Goal: Information Seeking & Learning: Learn about a topic

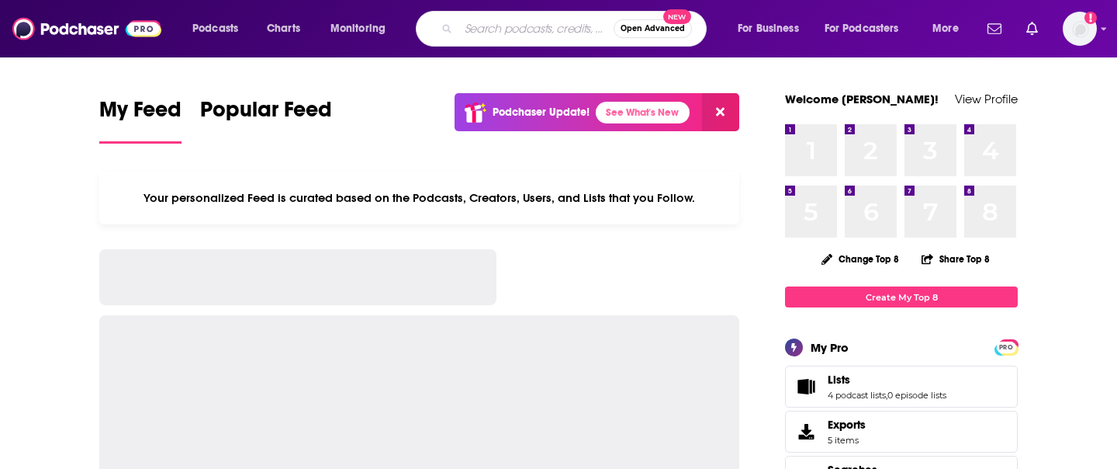
click at [509, 32] on input "Search podcasts, credits, & more..." at bounding box center [536, 28] width 155 height 25
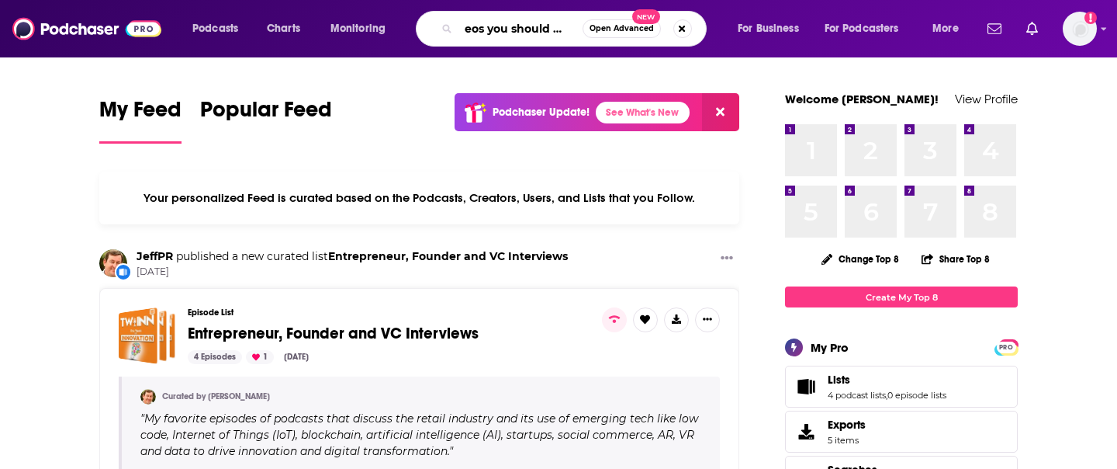
scroll to position [0, 16]
type input "ceos you should know"
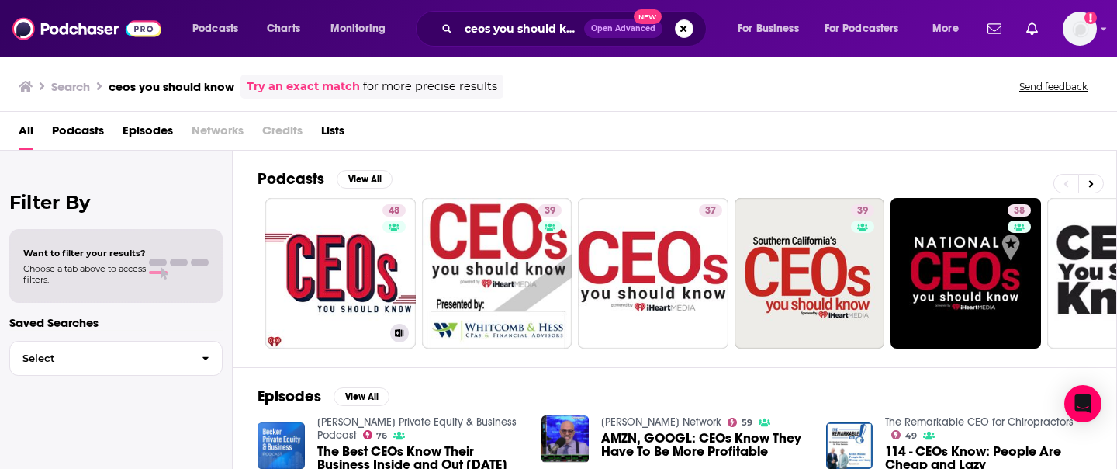
click at [368, 251] on link "48 Cleveland's CEOs You Should Know" at bounding box center [340, 273] width 151 height 151
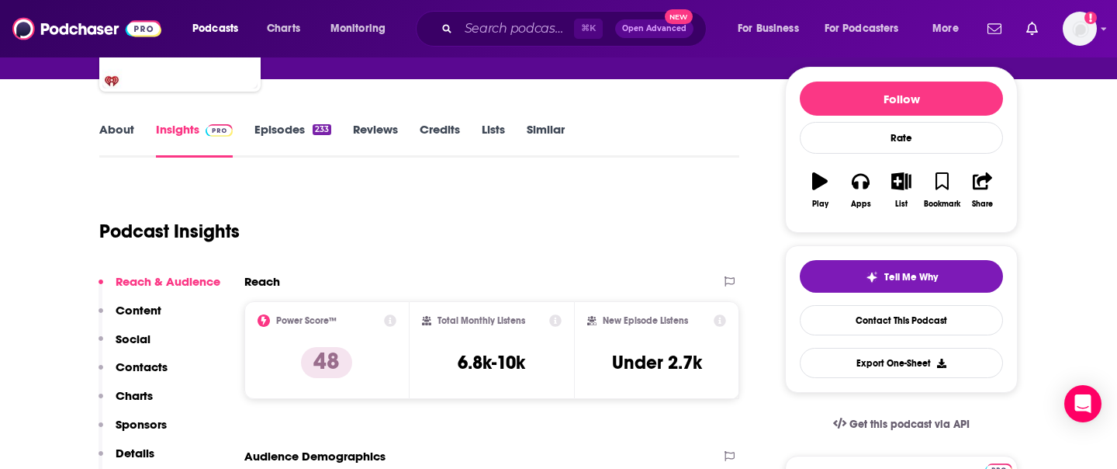
scroll to position [194, 0]
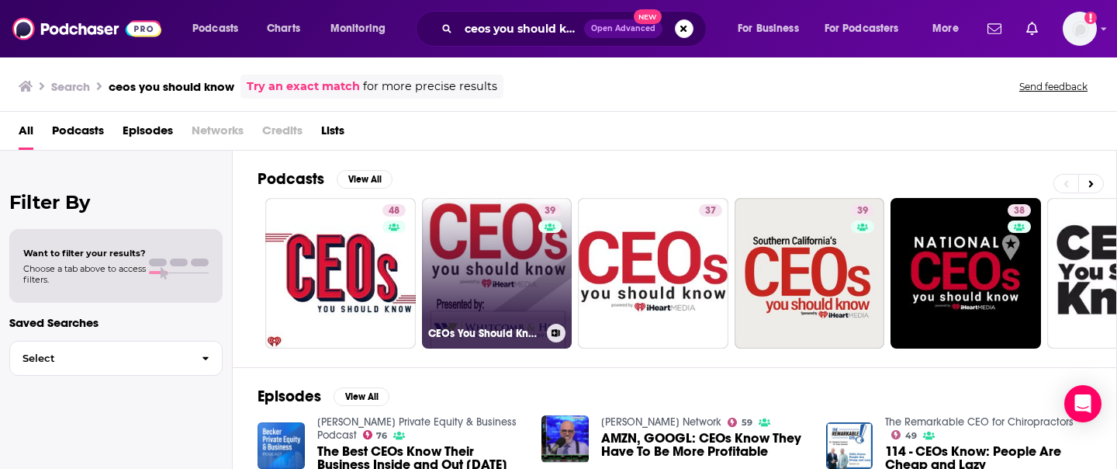
click at [469, 260] on link "39 CEOs You Should Know - [GEOGRAPHIC_DATA]" at bounding box center [497, 273] width 151 height 151
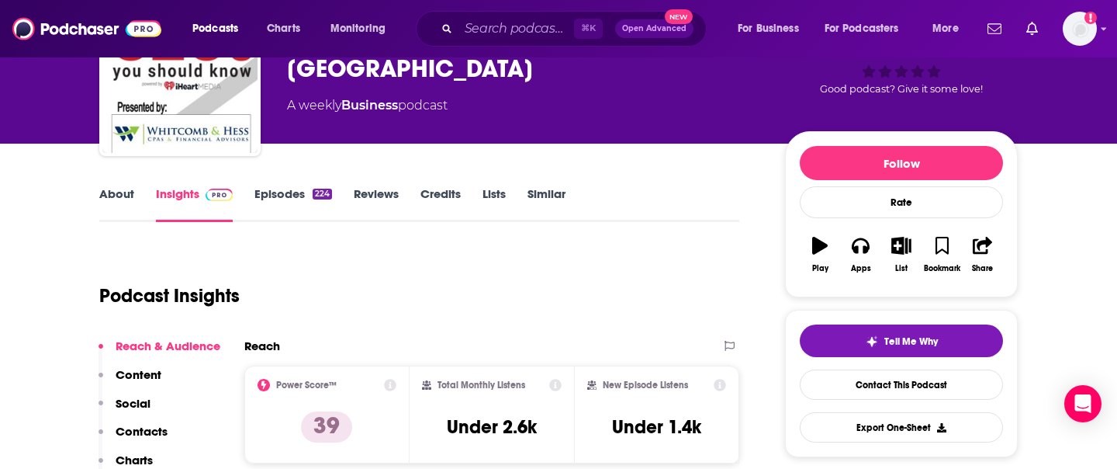
scroll to position [111, 0]
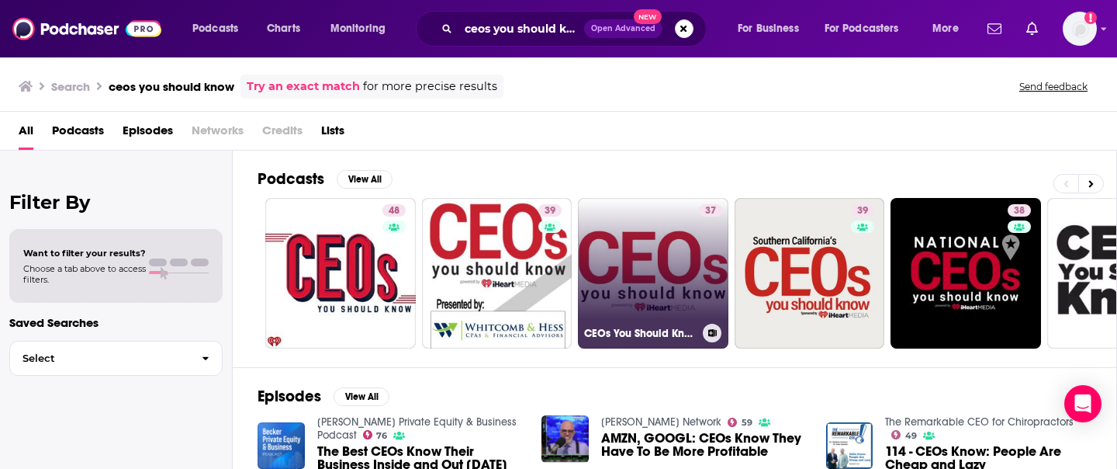
click at [673, 236] on link "37 CEOs You Should Know - [GEOGRAPHIC_DATA]" at bounding box center [653, 273] width 151 height 151
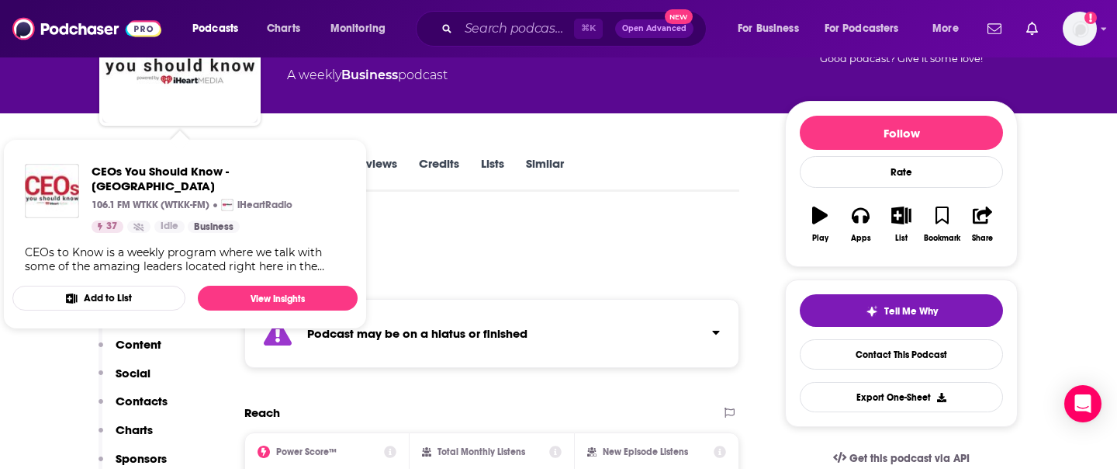
scroll to position [151, 0]
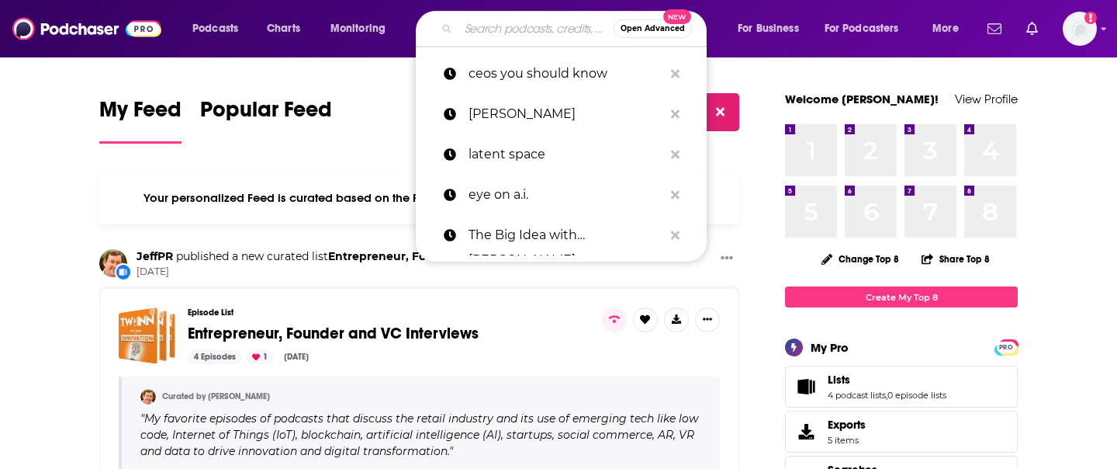
click at [517, 34] on input "Search podcasts, credits, & more..." at bounding box center [536, 28] width 155 height 25
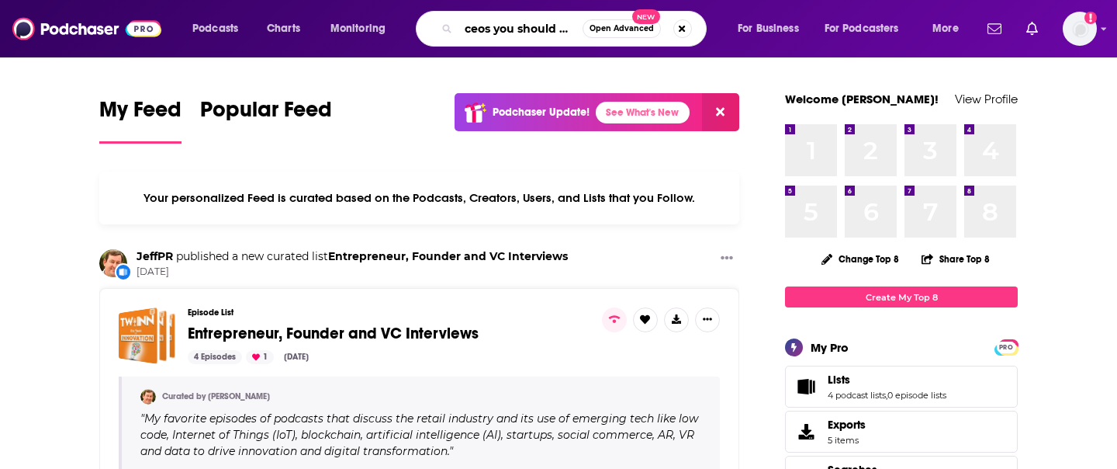
scroll to position [0, 16]
type input "ceos you should know"
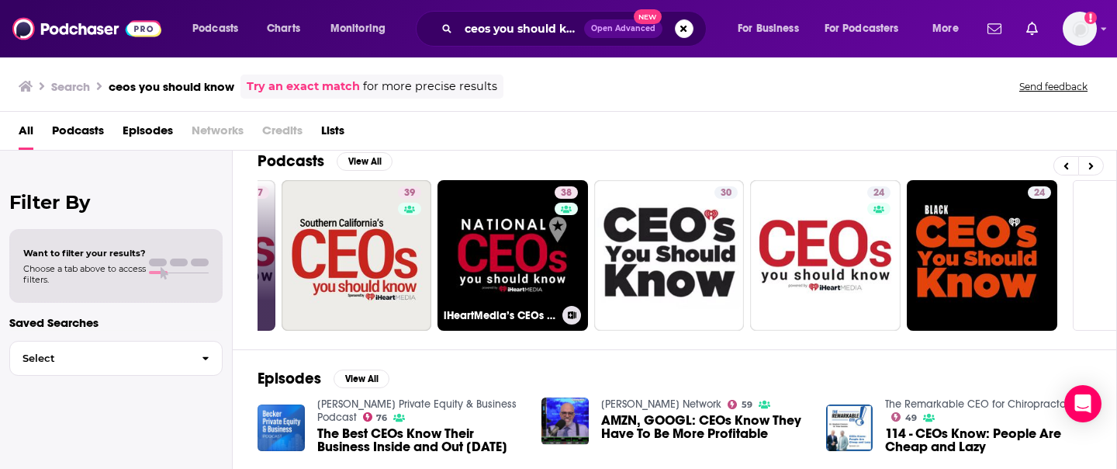
scroll to position [0, 522]
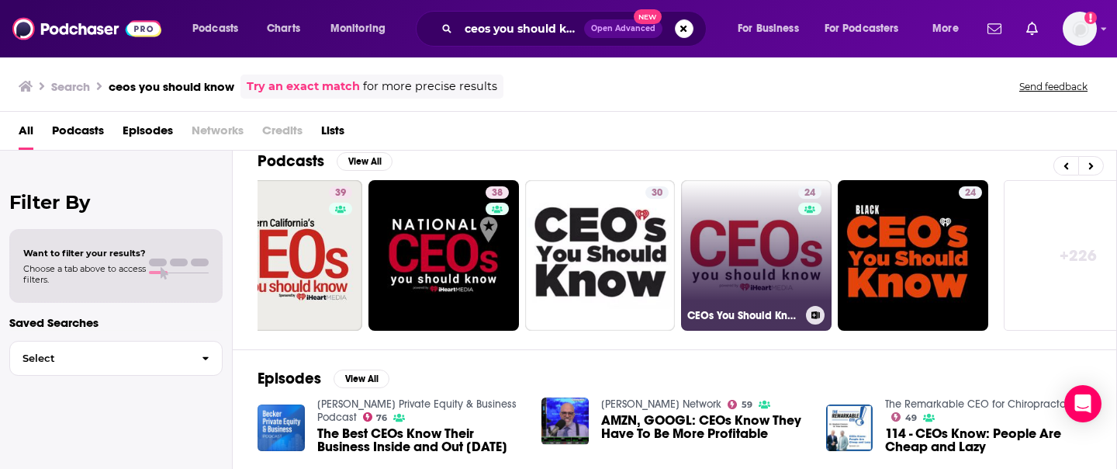
click at [787, 208] on link "24 CEOs You Should Know - [US_STATE] Edition" at bounding box center [756, 255] width 151 height 151
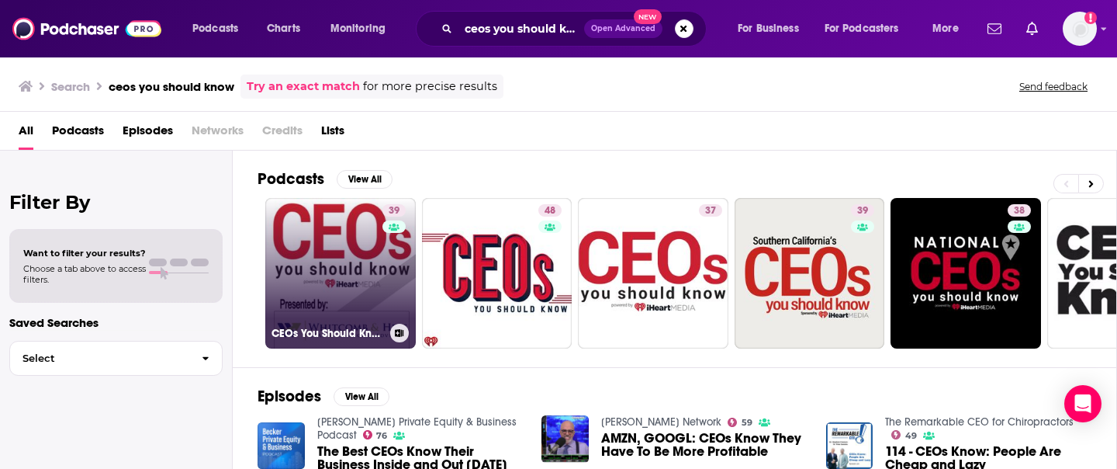
click at [332, 241] on link "39 CEOs You Should Know - [GEOGRAPHIC_DATA]" at bounding box center [340, 273] width 151 height 151
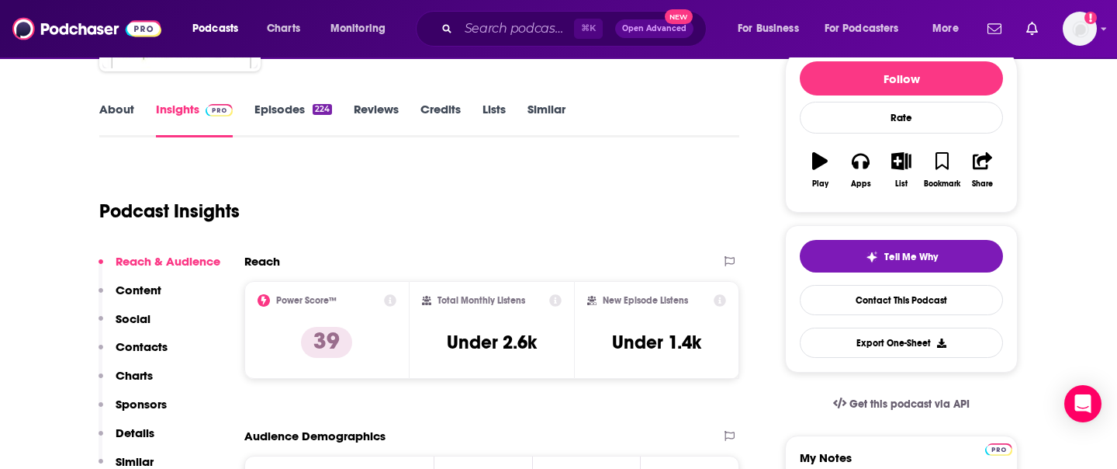
scroll to position [200, 0]
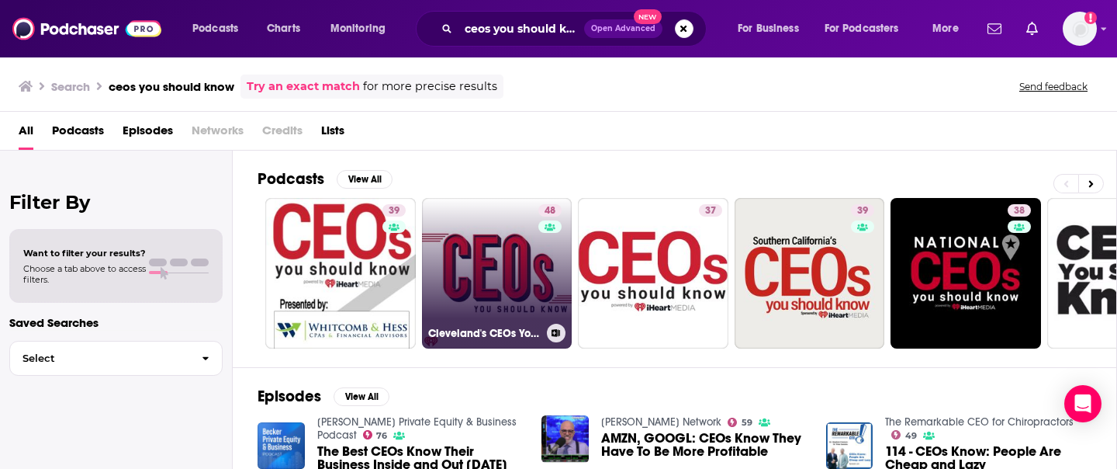
click at [476, 243] on link "48 Cleveland's CEOs You Should Know" at bounding box center [497, 273] width 151 height 151
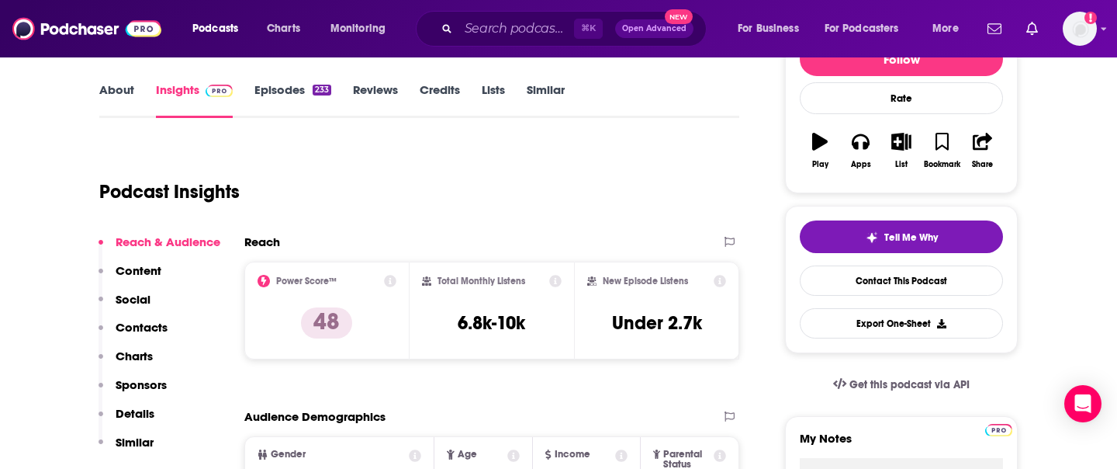
scroll to position [103, 0]
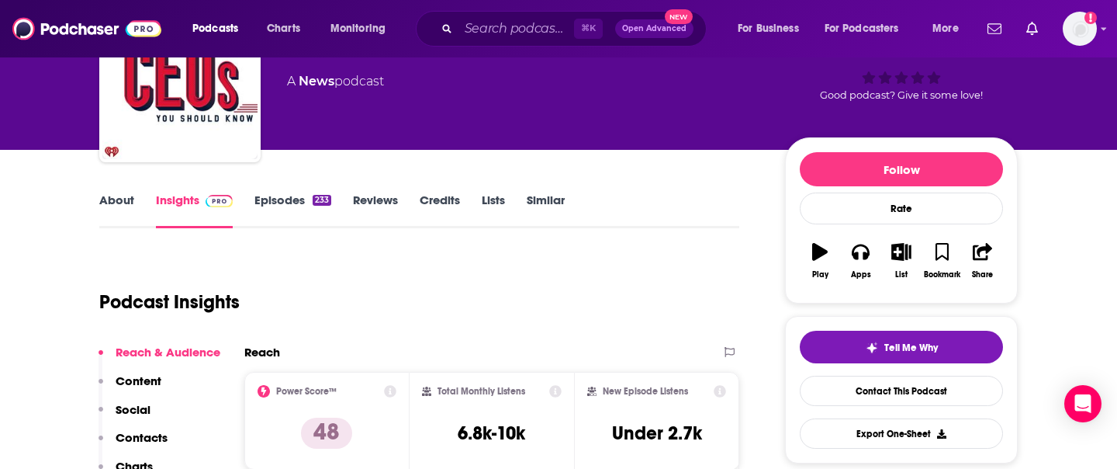
click at [124, 196] on link "About" at bounding box center [116, 210] width 35 height 36
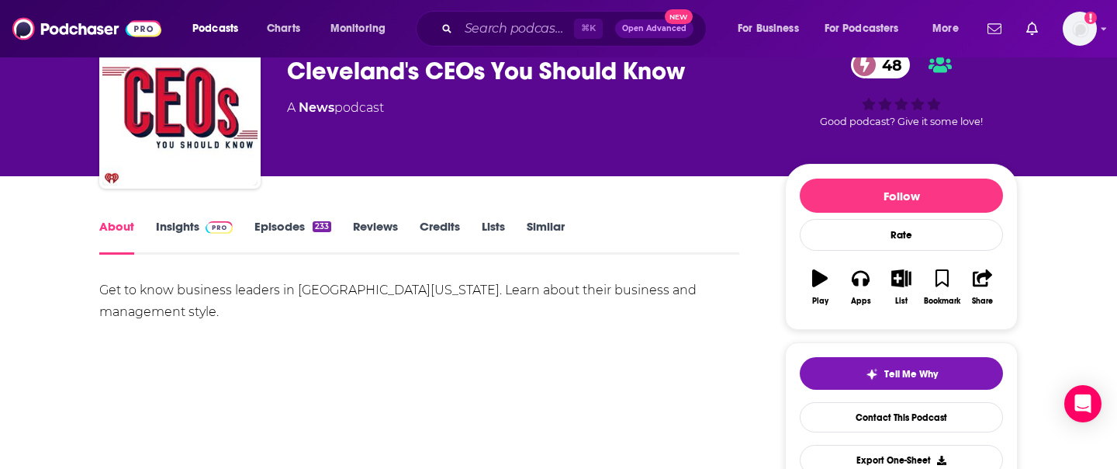
scroll to position [109, 0]
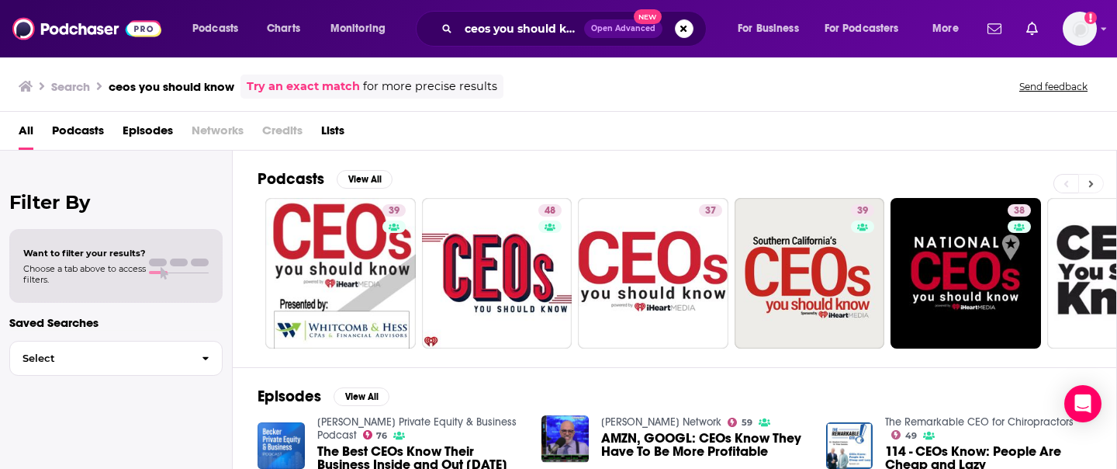
click at [1094, 178] on button at bounding box center [1091, 183] width 26 height 19
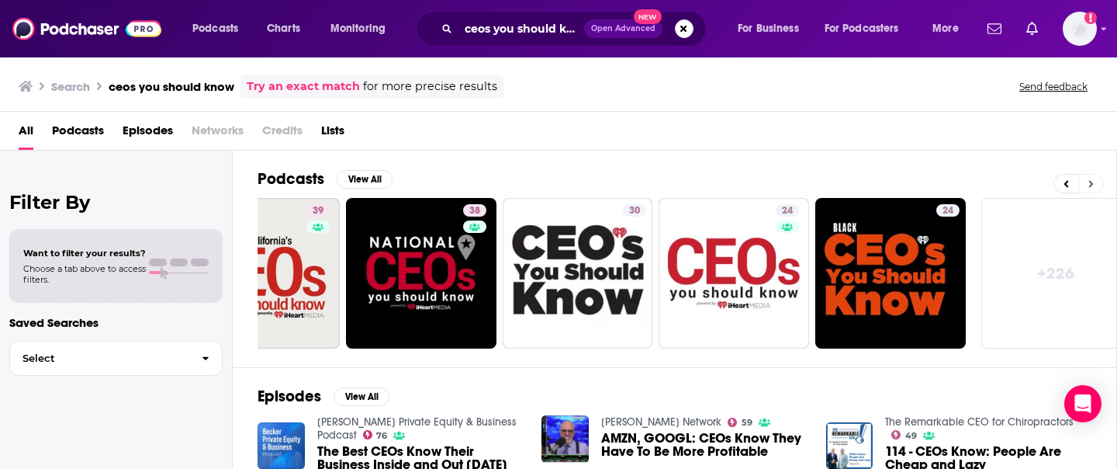
scroll to position [0, 566]
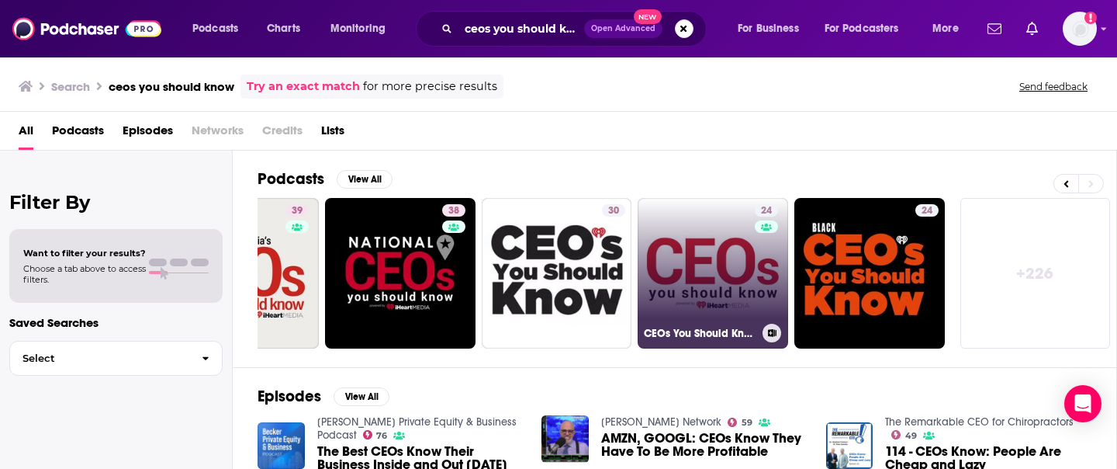
click at [721, 277] on link "24 CEOs You Should Know - [US_STATE] Edition" at bounding box center [713, 273] width 151 height 151
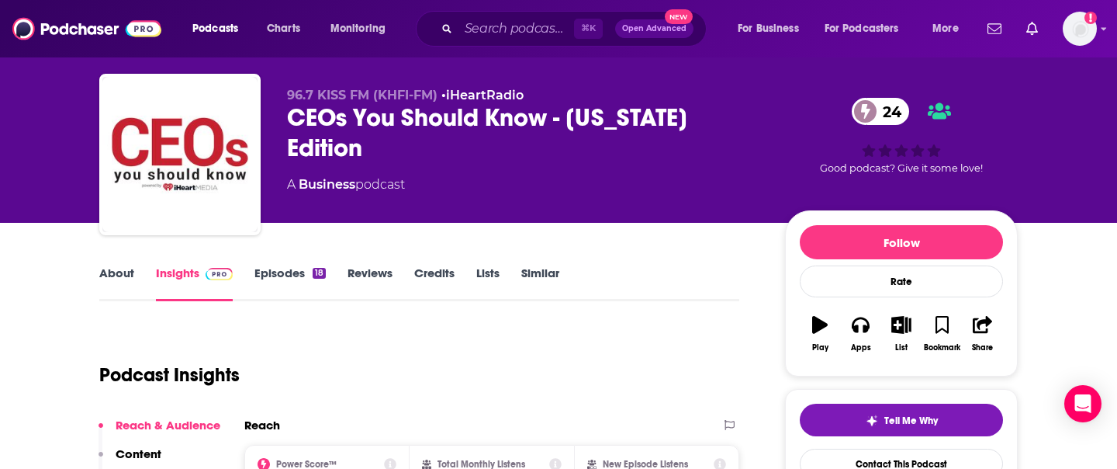
scroll to position [22, 0]
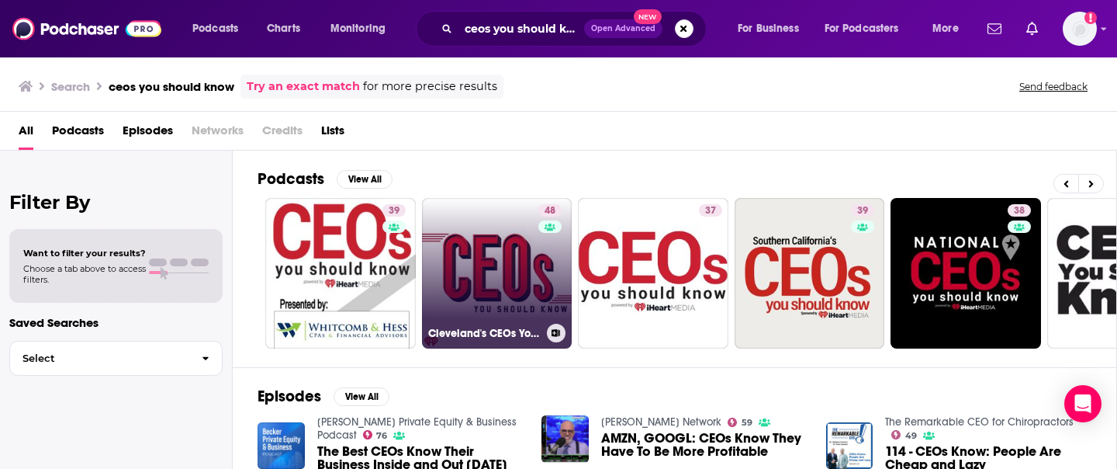
scroll to position [0, 116]
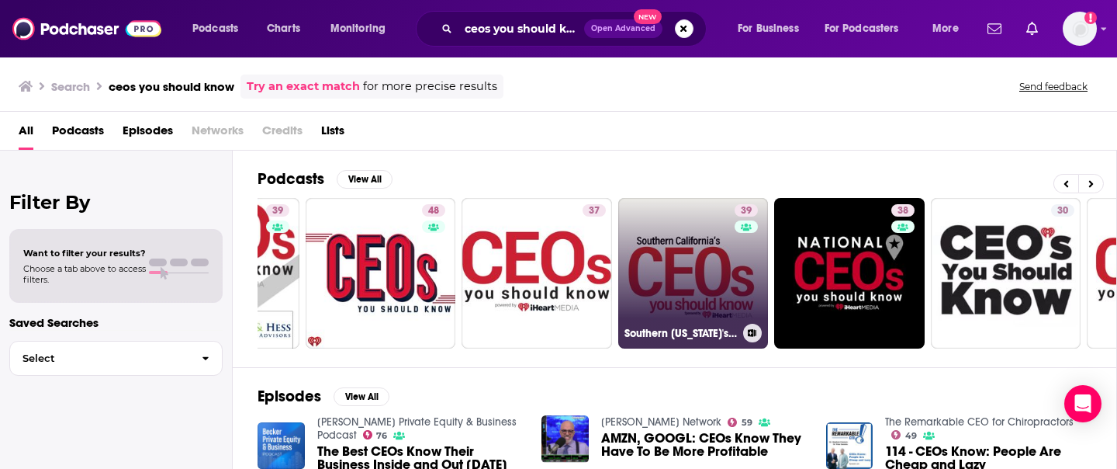
click at [691, 247] on link "39 Southern [US_STATE]'s CEOs You Should Know" at bounding box center [693, 273] width 151 height 151
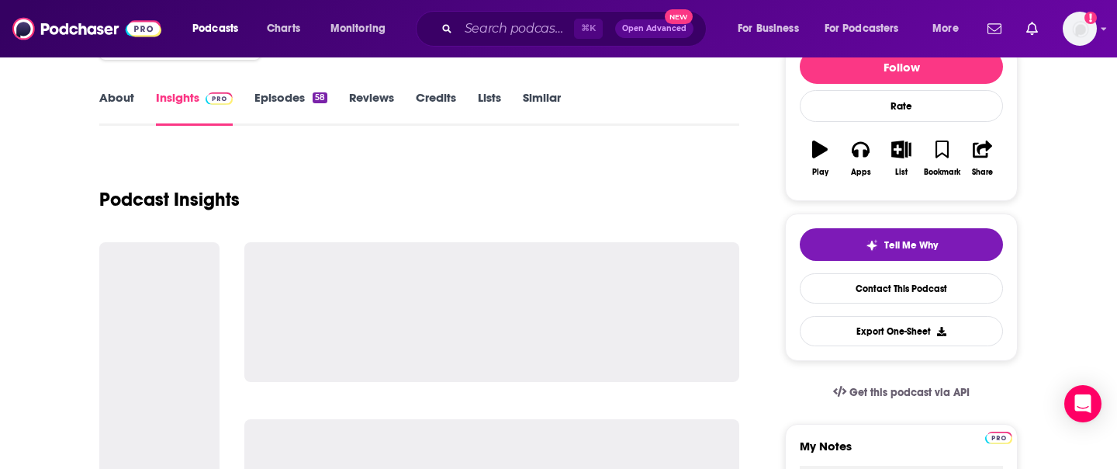
scroll to position [203, 0]
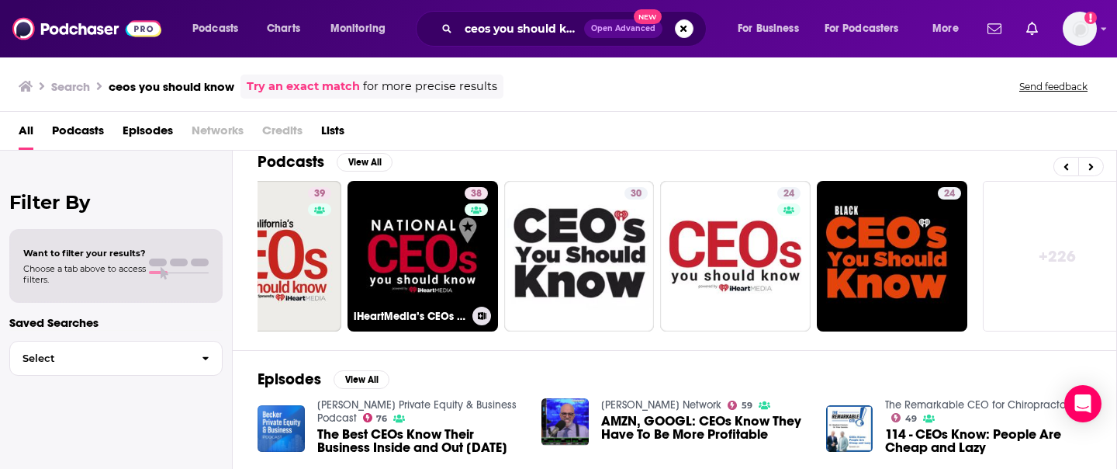
scroll to position [0, 566]
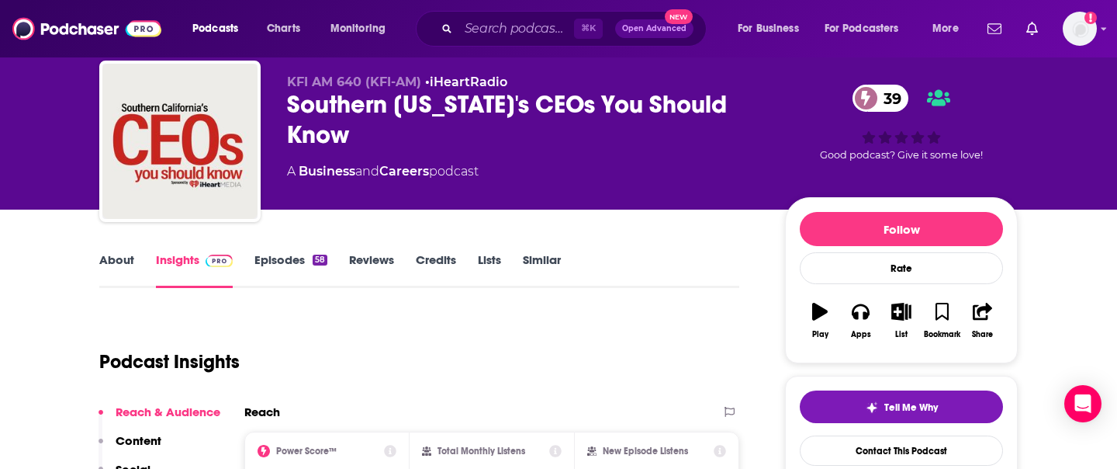
scroll to position [43, 0]
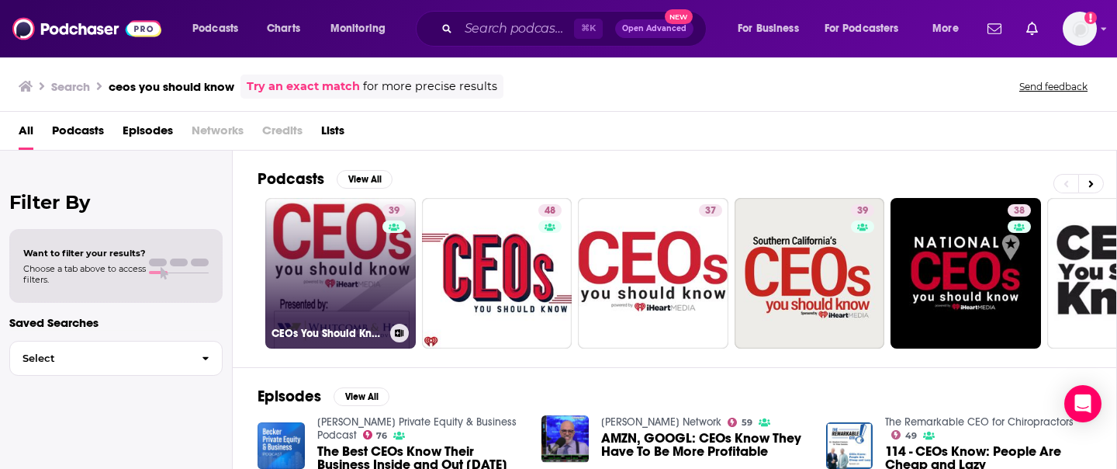
click at [298, 253] on link "39 CEOs You Should Know - [GEOGRAPHIC_DATA]" at bounding box center [340, 273] width 151 height 151
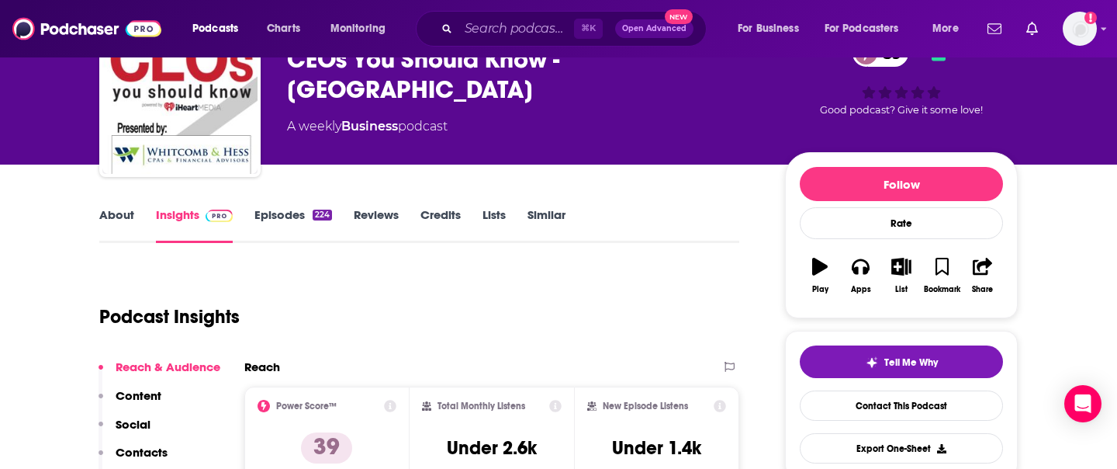
scroll to position [93, 0]
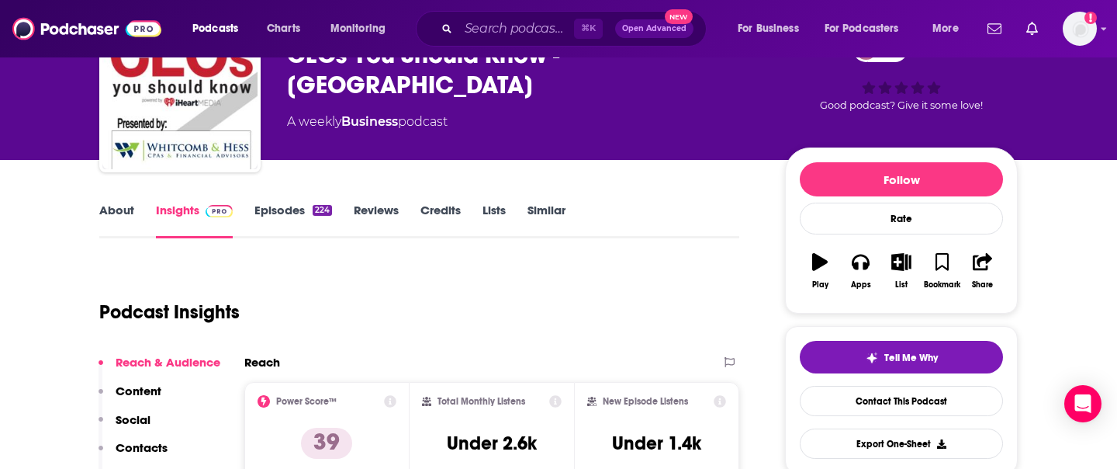
click at [638, 334] on div "Podcast Insights" at bounding box center [413, 302] width 628 height 79
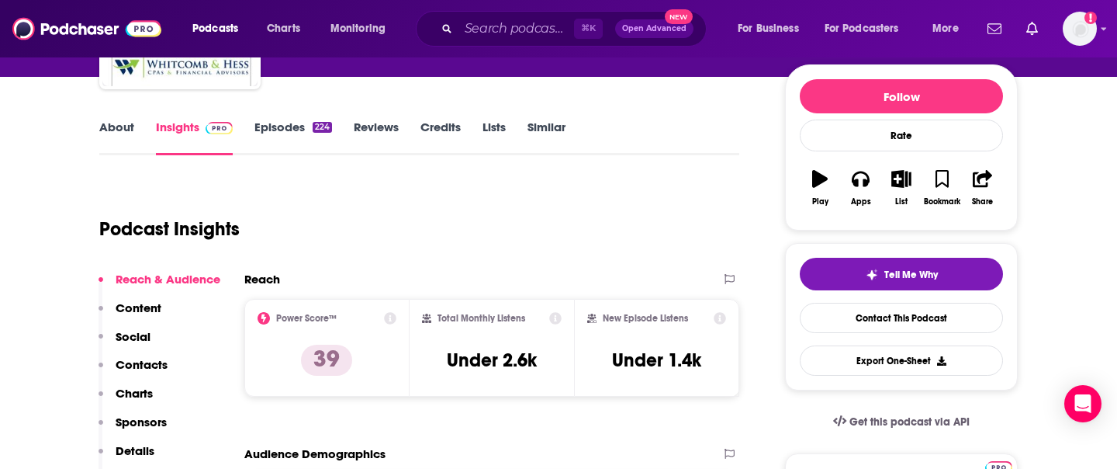
scroll to position [175, 0]
